Goal: Information Seeking & Learning: Learn about a topic

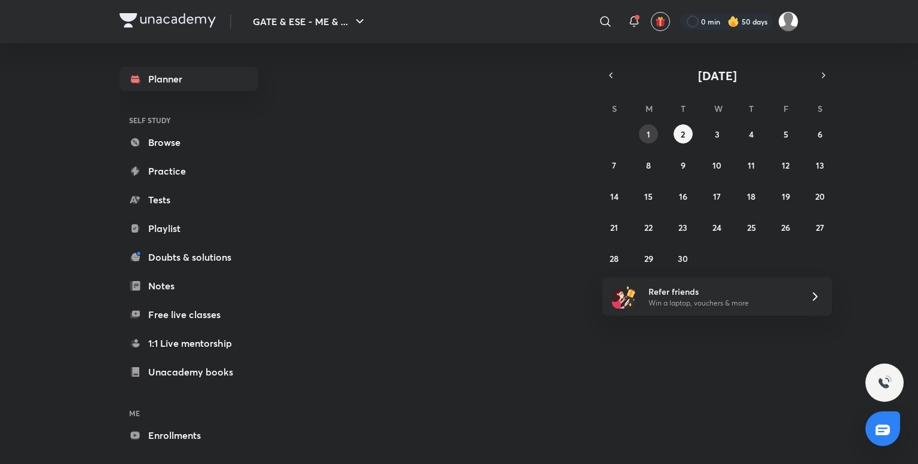
click at [654, 131] on button "1" at bounding box center [648, 133] width 19 height 19
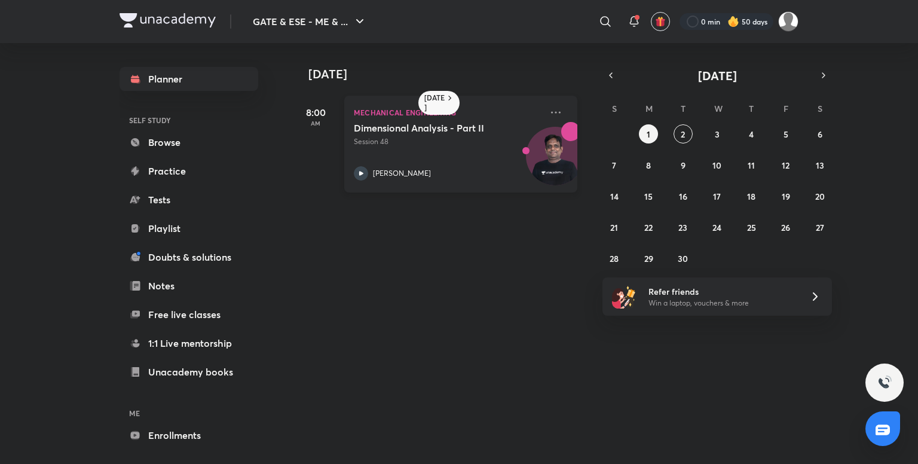
click at [431, 168] on div "[PERSON_NAME]" at bounding box center [448, 173] width 188 height 14
